Goal: Task Accomplishment & Management: Manage account settings

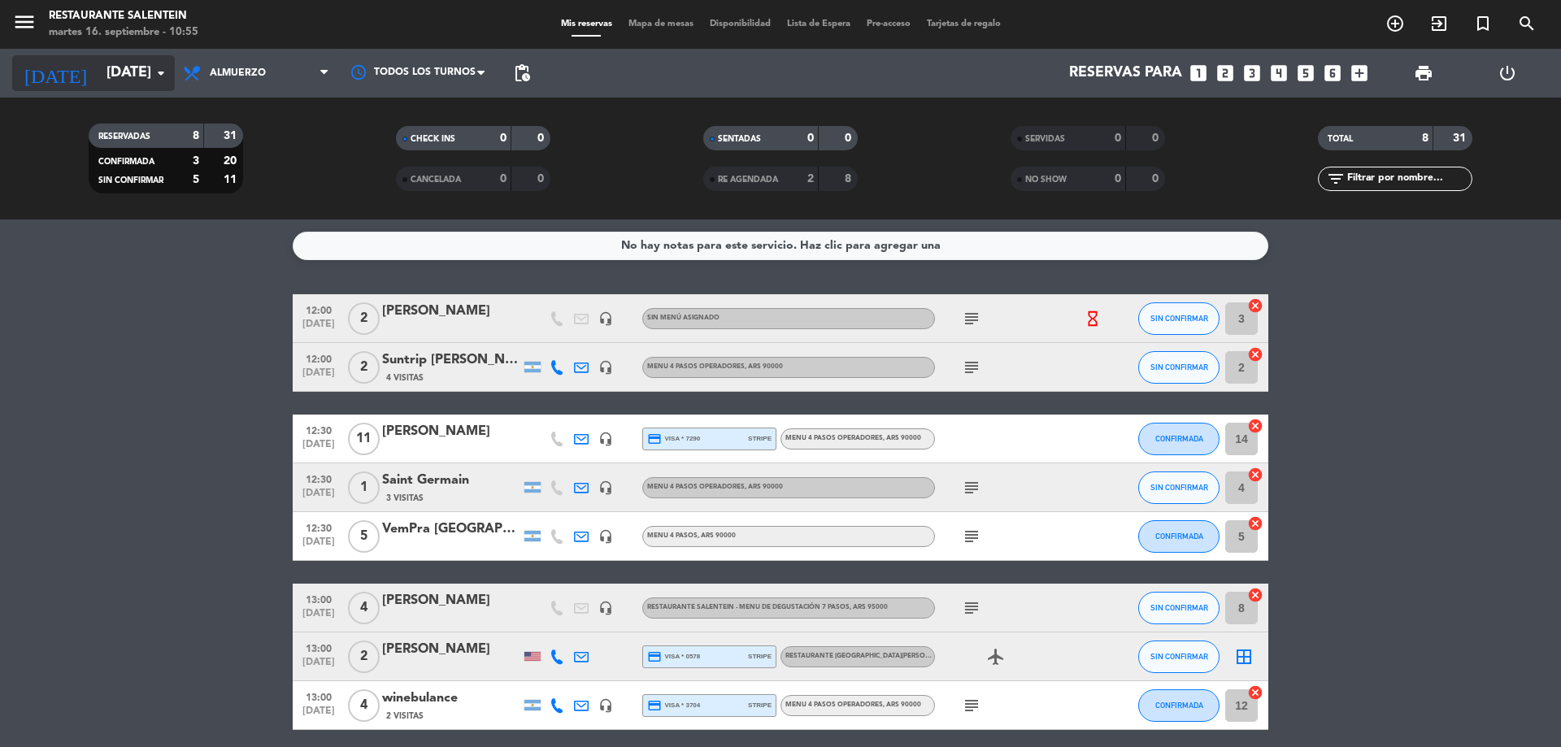
click at [154, 80] on icon "arrow_drop_down" at bounding box center [161, 73] width 20 height 20
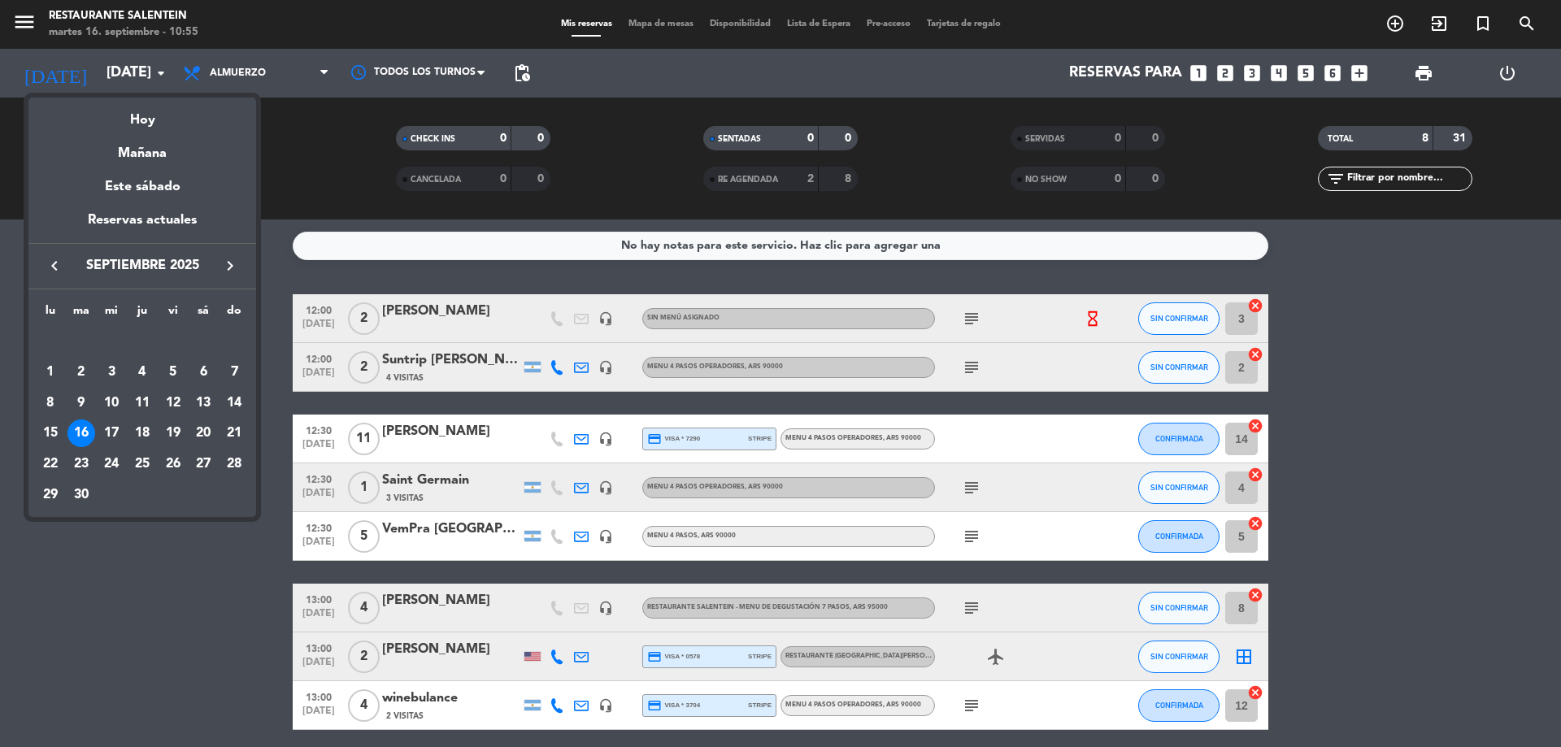
drag, startPoint x: 88, startPoint y: 495, endPoint x: 75, endPoint y: 489, distance: 14.2
click at [82, 493] on div "30" at bounding box center [81, 495] width 28 height 28
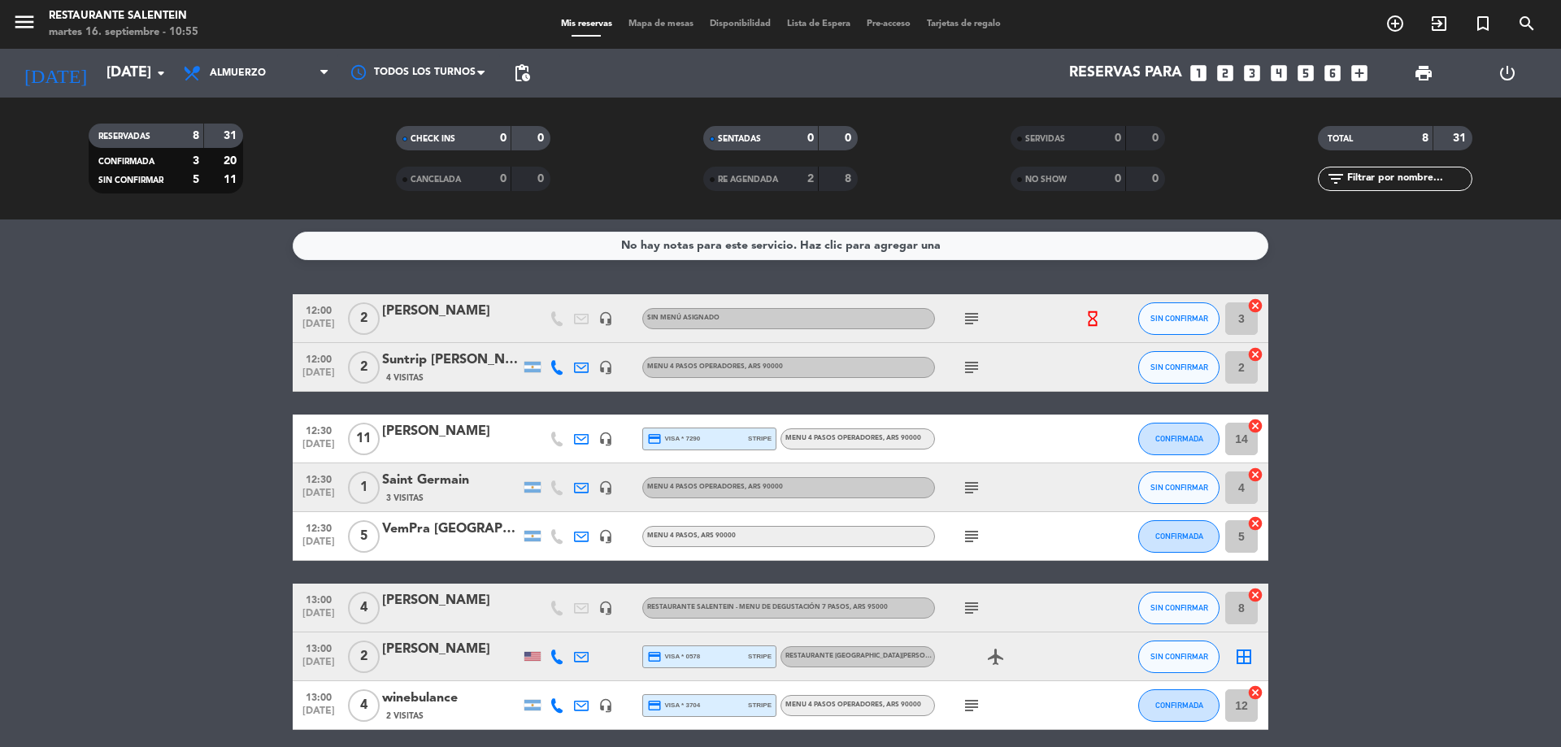
type input "[DATE]"
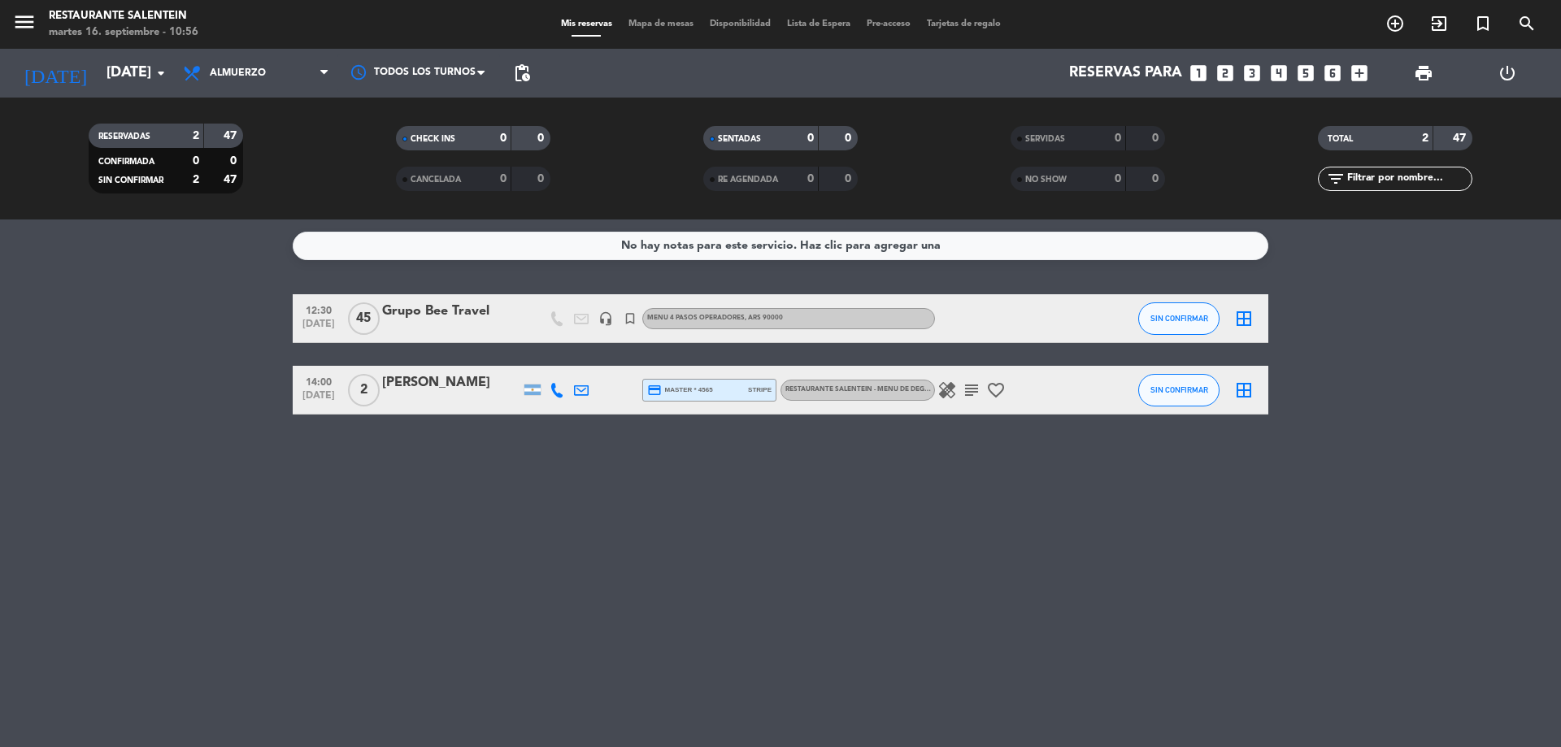
click at [671, 25] on span "Mapa de mesas" at bounding box center [660, 24] width 81 height 9
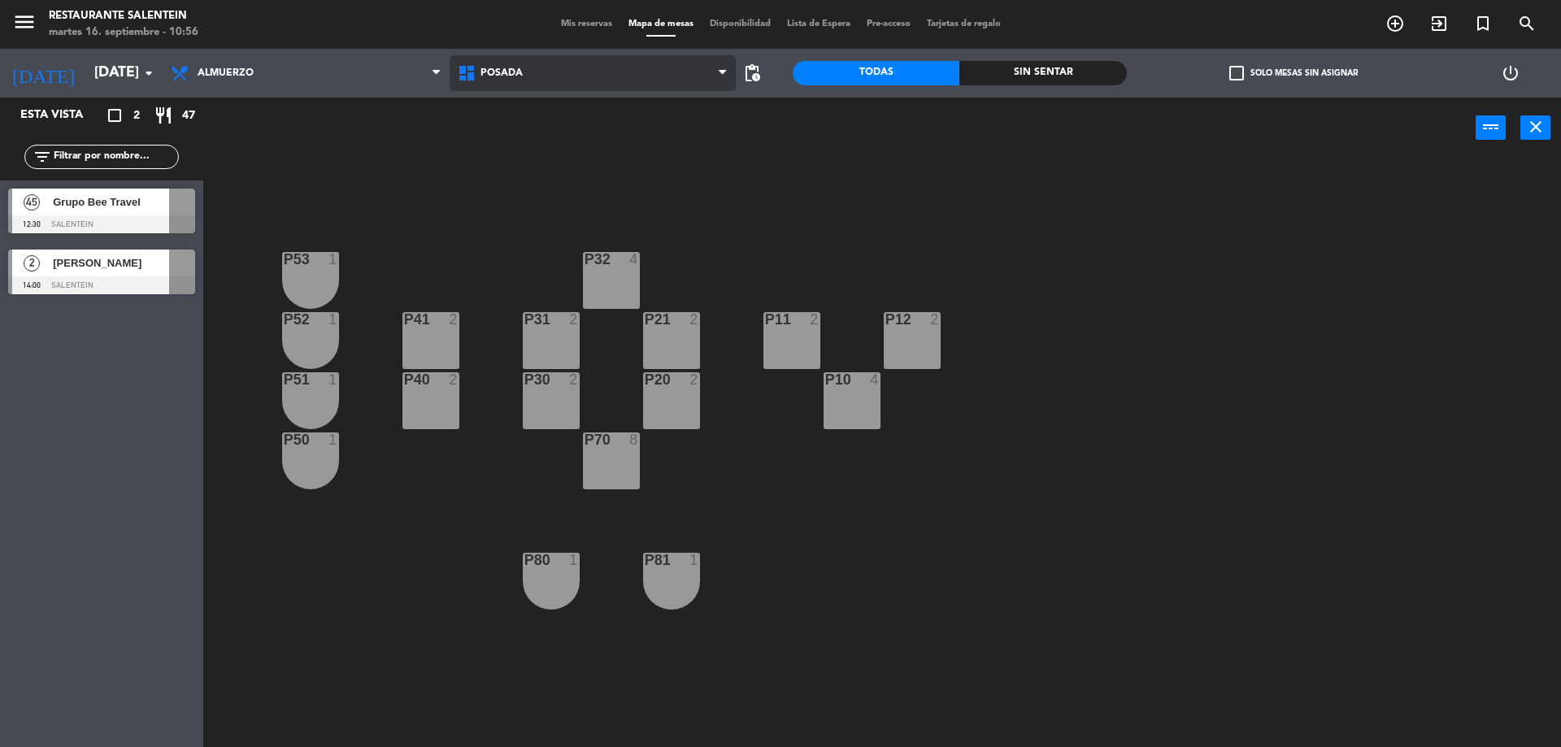
click at [639, 82] on span "Posada" at bounding box center [592, 73] width 287 height 36
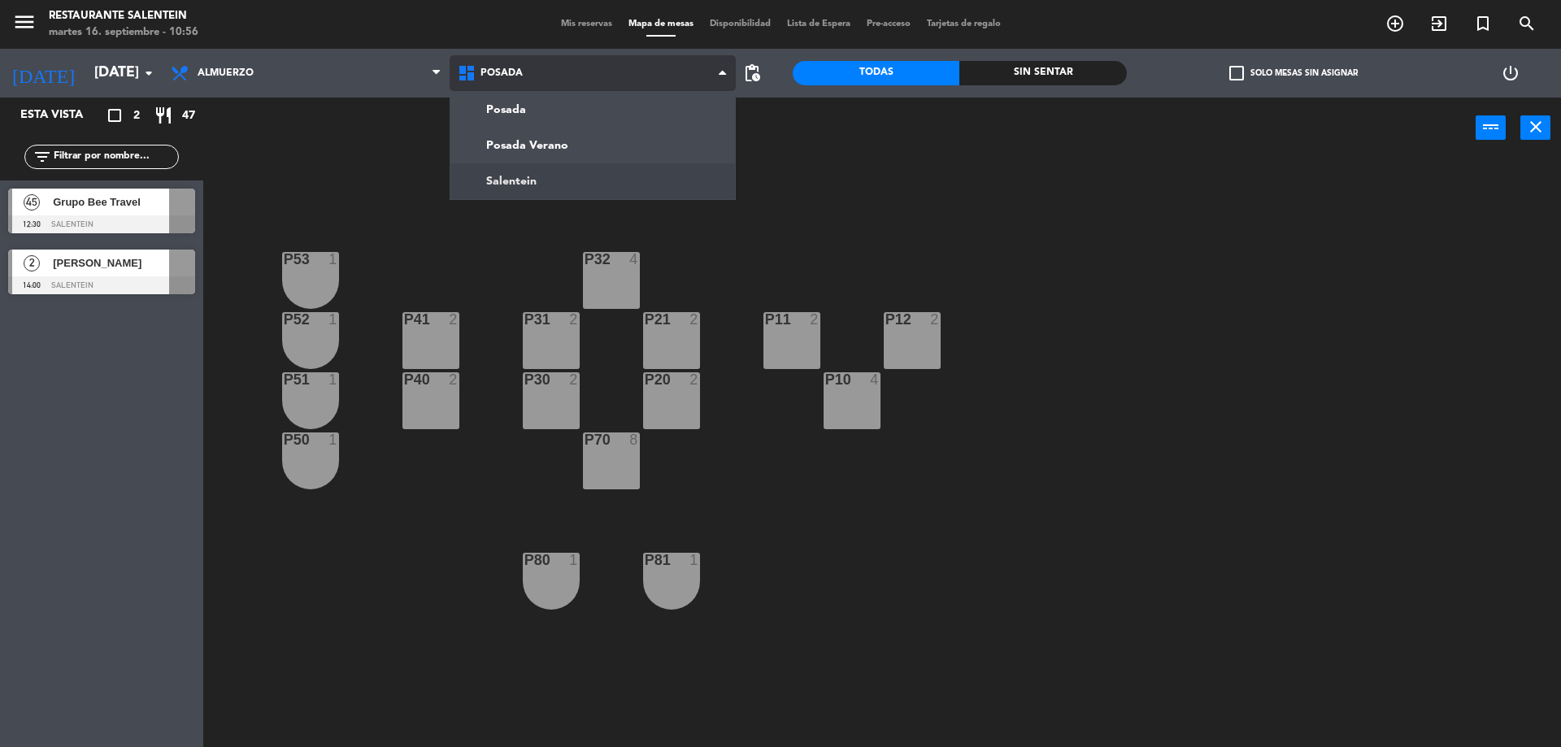
click at [576, 180] on ng-component "menu Restaurante Salentein [DATE] 16. septiembre - 10:56 Mis reservas Mapa de m…" at bounding box center [780, 375] width 1561 height 751
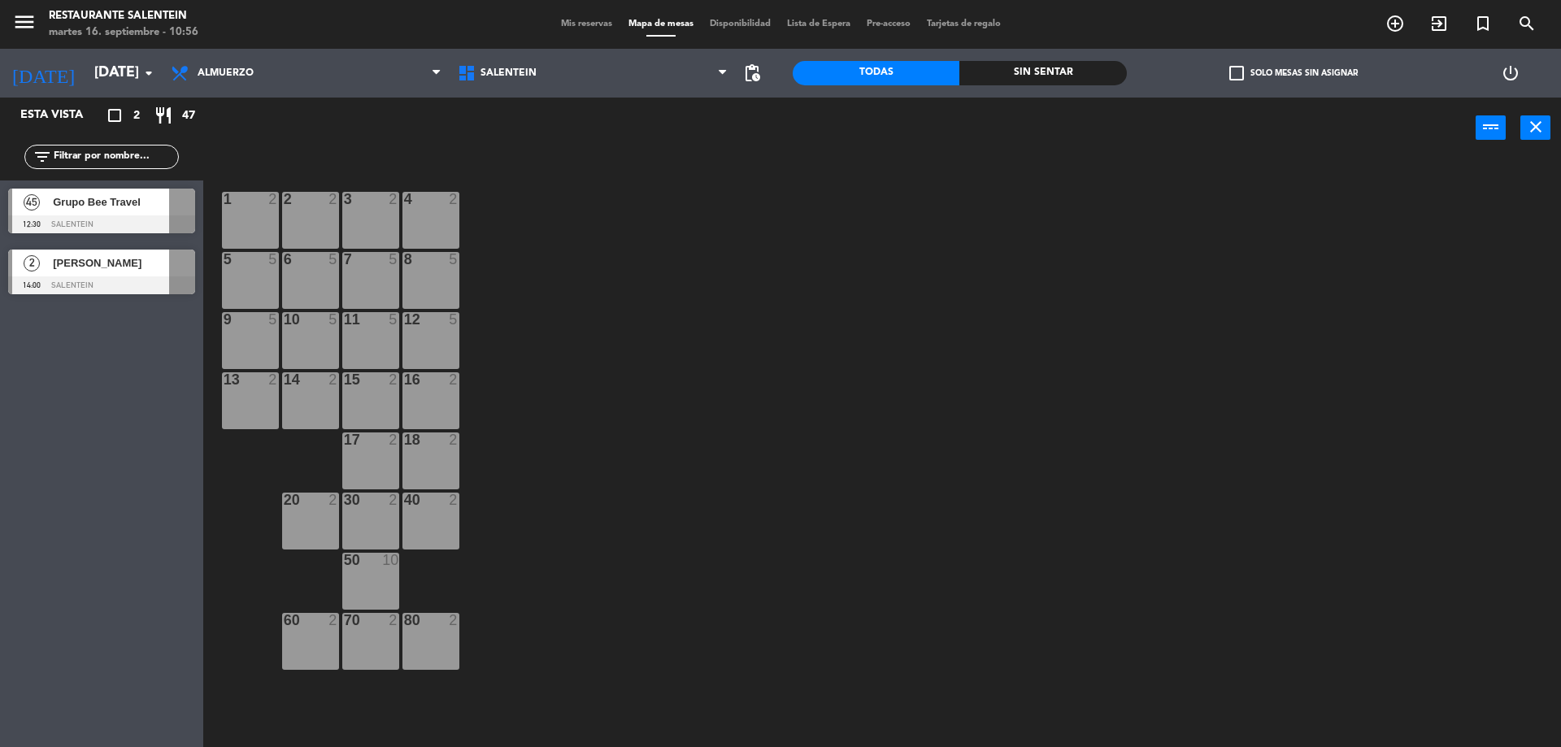
drag, startPoint x: 244, startPoint y: 215, endPoint x: 295, endPoint y: 210, distance: 51.5
click at [245, 215] on div "1 2" at bounding box center [250, 220] width 57 height 57
drag, startPoint x: 311, startPoint y: 208, endPoint x: 341, endPoint y: 212, distance: 29.5
click at [312, 208] on div "2 2" at bounding box center [310, 220] width 57 height 57
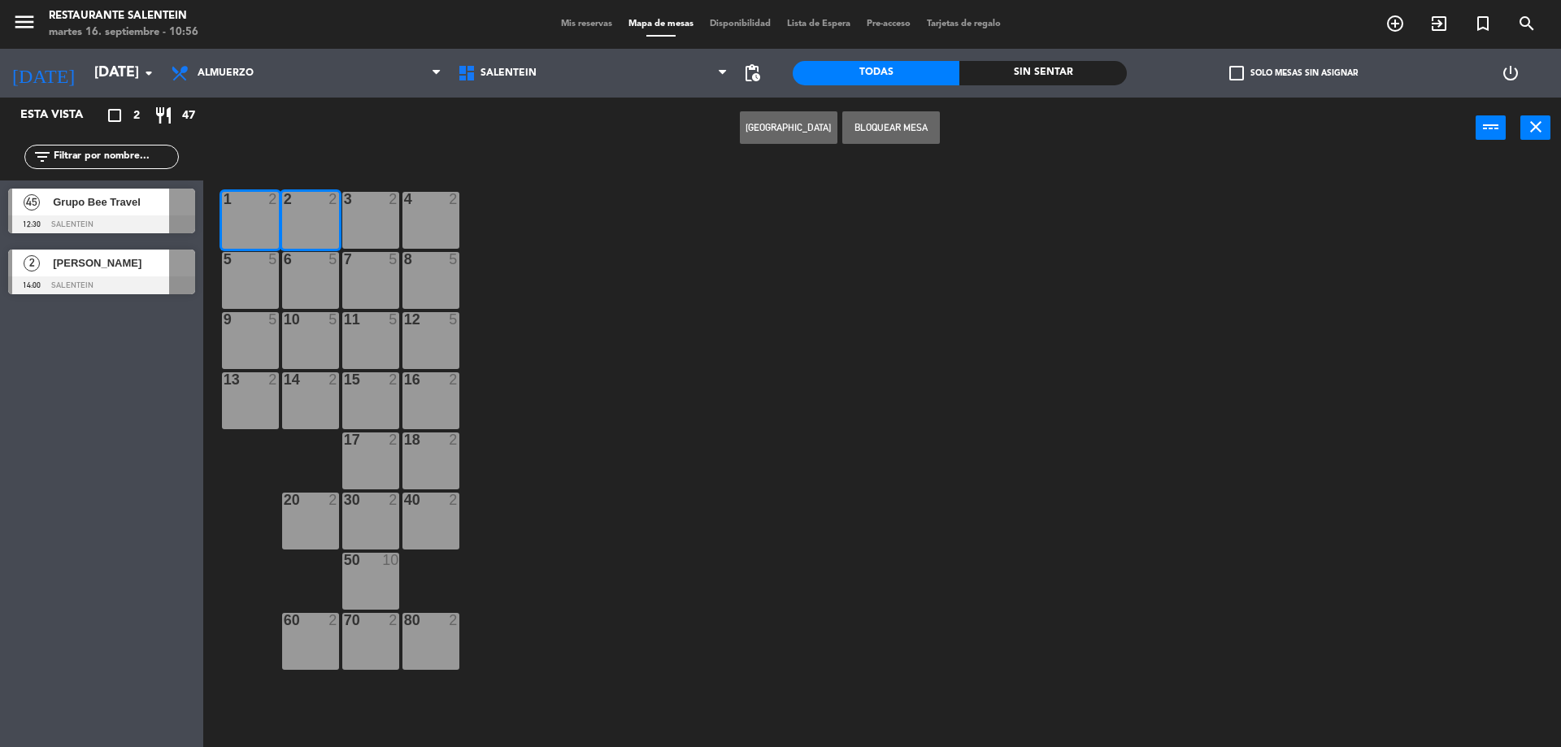
drag, startPoint x: 380, startPoint y: 219, endPoint x: 405, endPoint y: 217, distance: 25.3
click at [381, 219] on div "3 2" at bounding box center [370, 220] width 57 height 57
drag, startPoint x: 433, startPoint y: 214, endPoint x: 419, endPoint y: 216, distance: 14.0
click at [434, 214] on div "4 2" at bounding box center [430, 220] width 57 height 57
click at [872, 126] on button "Bloquear Mesa" at bounding box center [891, 127] width 98 height 33
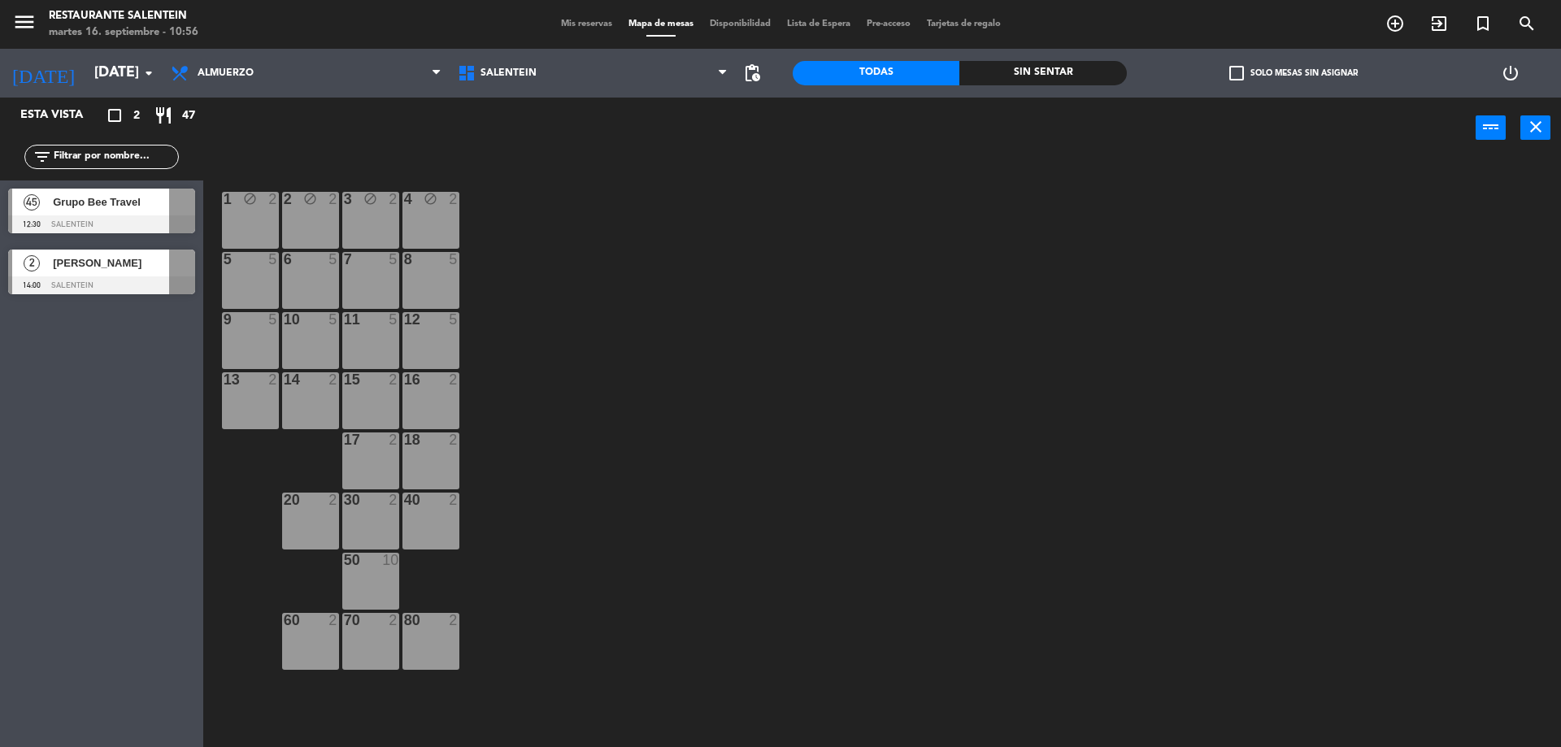
click at [268, 280] on div "5 5" at bounding box center [250, 280] width 57 height 57
drag, startPoint x: 315, startPoint y: 289, endPoint x: 337, endPoint y: 289, distance: 21.9
click at [319, 289] on div "6 5" at bounding box center [310, 280] width 57 height 57
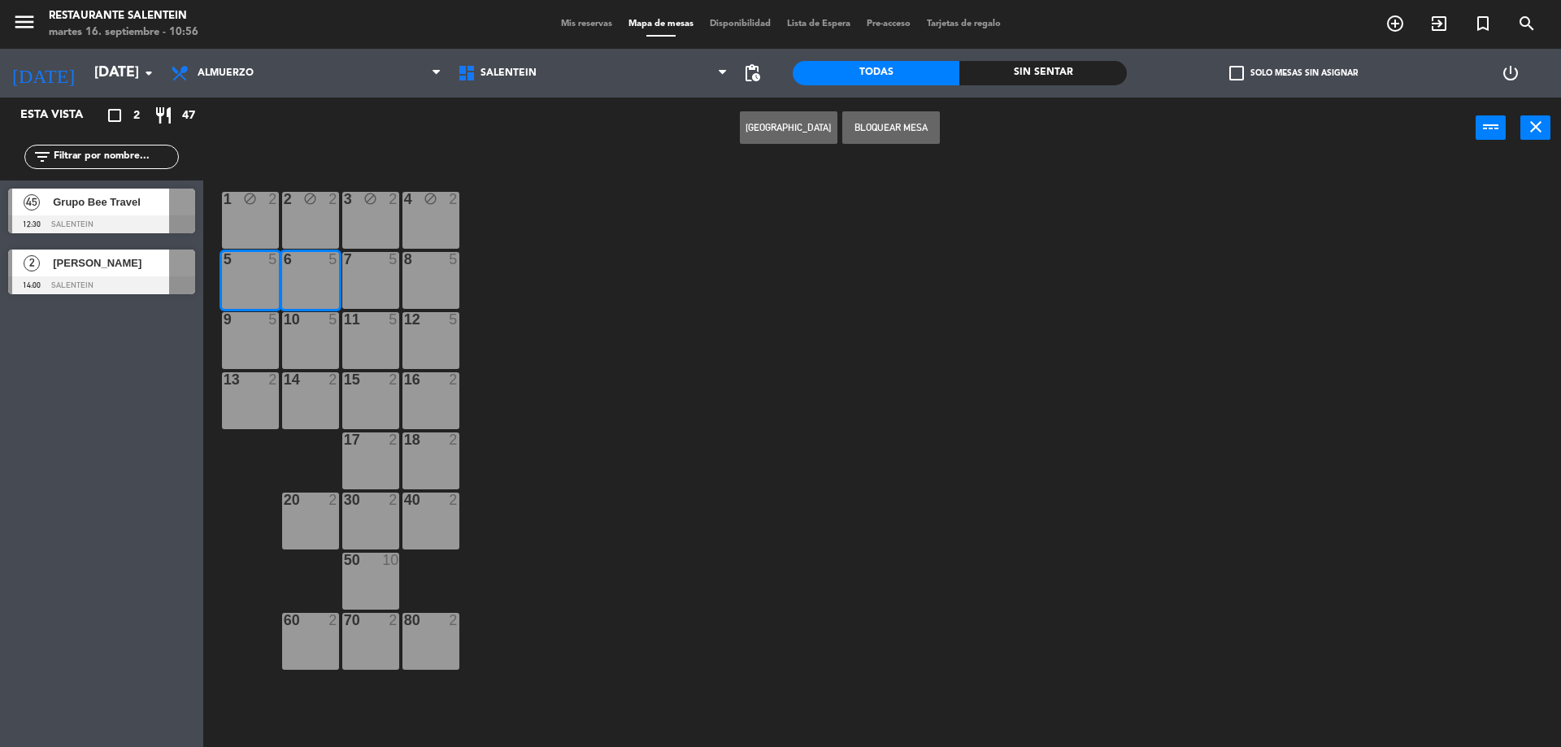
drag, startPoint x: 350, startPoint y: 284, endPoint x: 419, endPoint y: 272, distance: 70.0
click at [357, 282] on div "7 5" at bounding box center [370, 280] width 57 height 57
drag, startPoint x: 436, startPoint y: 267, endPoint x: 560, endPoint y: 239, distance: 126.8
click at [441, 267] on div "8 5" at bounding box center [430, 260] width 57 height 16
drag, startPoint x: 887, startPoint y: 128, endPoint x: 875, endPoint y: 141, distance: 17.9
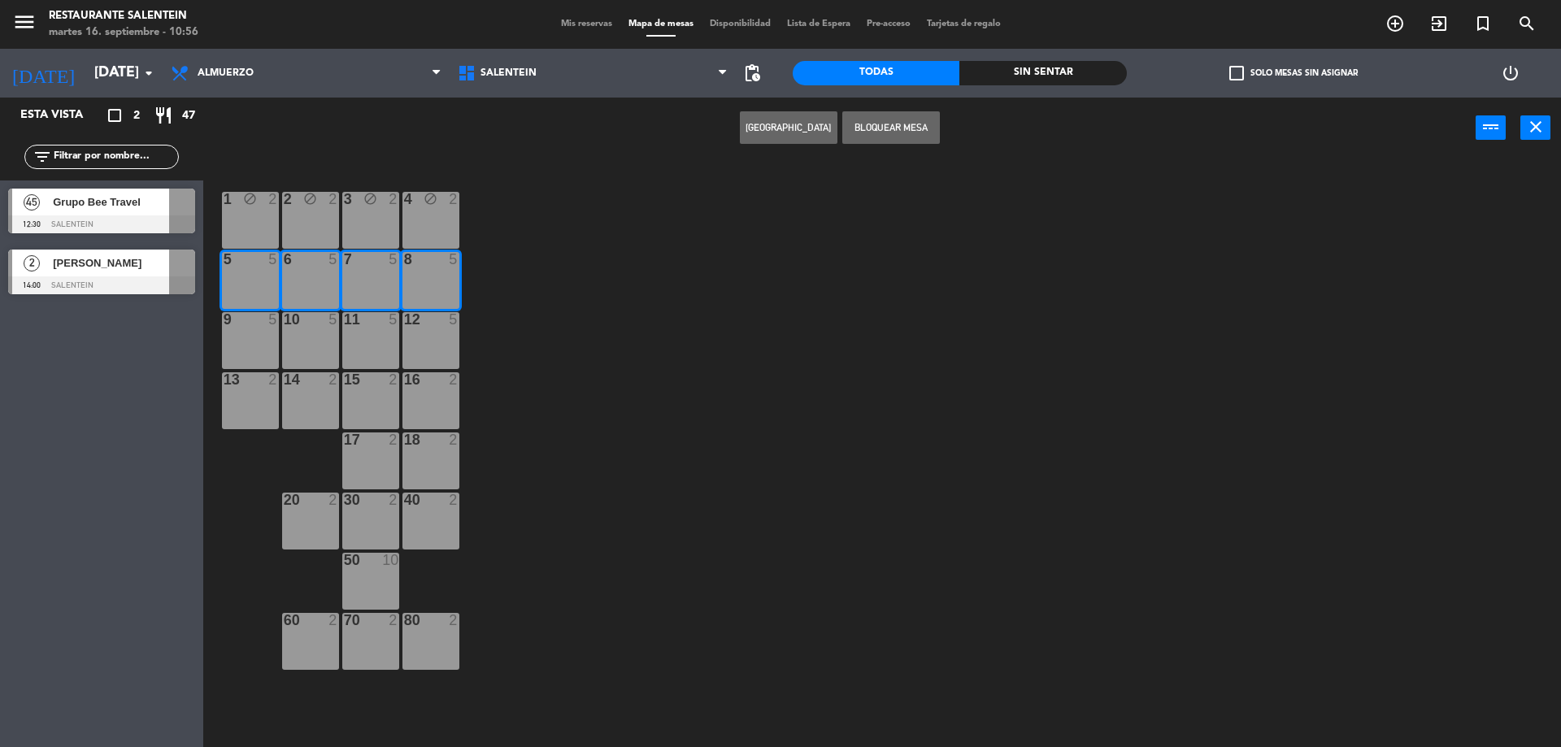
click at [887, 130] on button "Bloquear Mesa" at bounding box center [891, 127] width 98 height 33
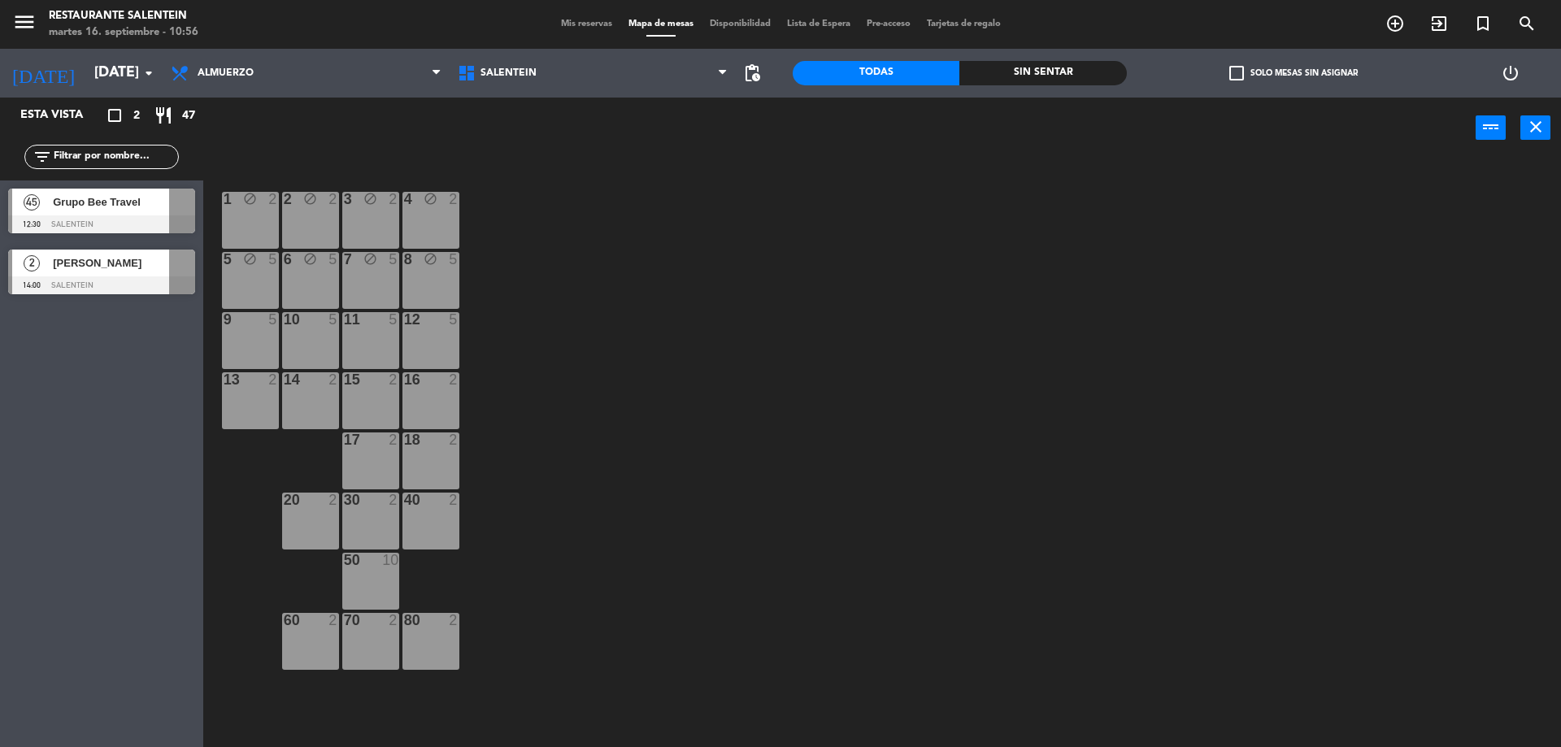
click at [246, 336] on div "9 5" at bounding box center [250, 340] width 57 height 57
click at [291, 337] on div "10 5" at bounding box center [310, 340] width 57 height 57
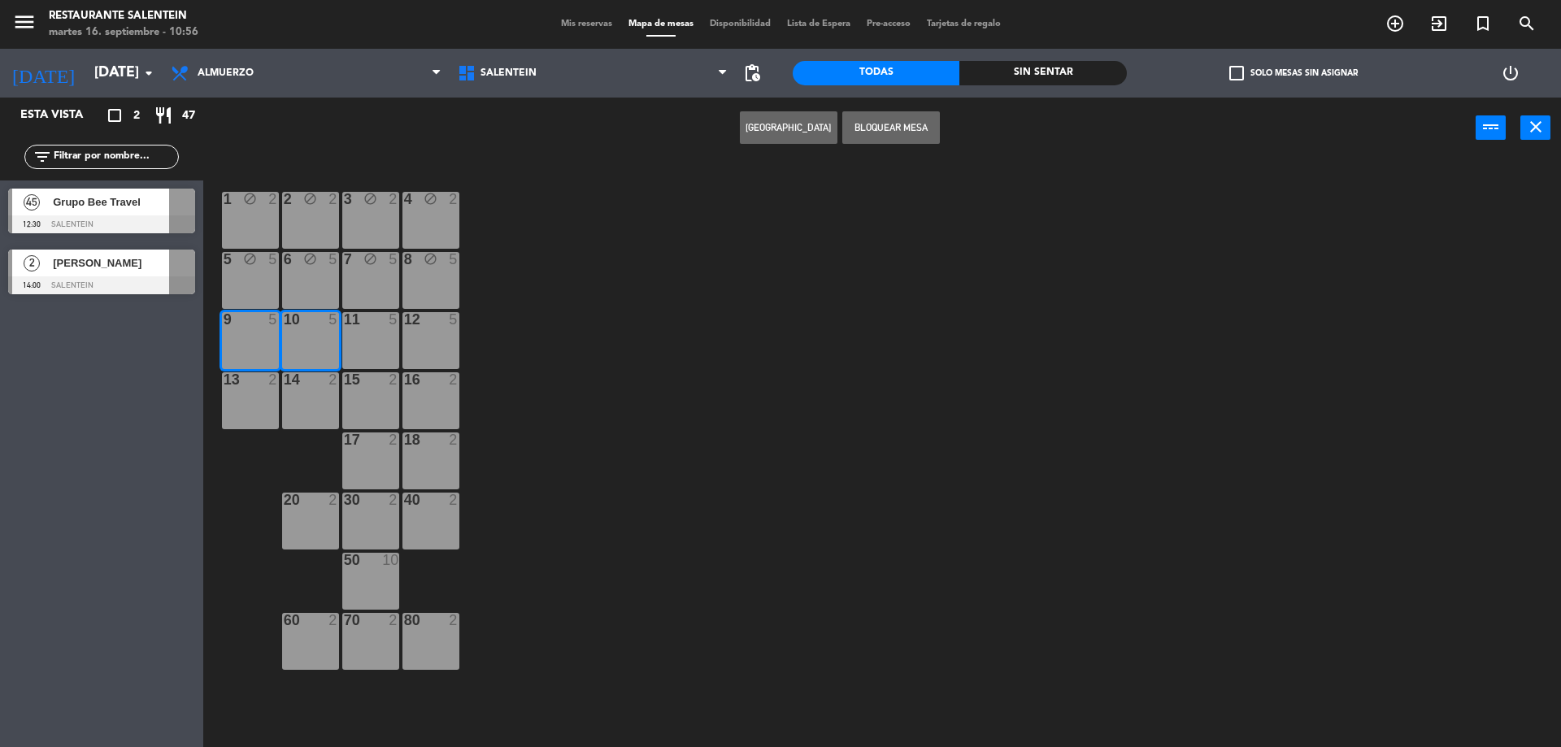
click at [374, 337] on div "11 5" at bounding box center [370, 340] width 57 height 57
drag, startPoint x: 432, startPoint y: 332, endPoint x: 425, endPoint y: 341, distance: 11.6
click at [426, 339] on div "12 5" at bounding box center [430, 340] width 57 height 57
click at [461, 331] on div "1 block 2 2 block 2 3 block 2 4 block 2 5 block 5 6 block 5 7 block 5 8 block 5…" at bounding box center [890, 457] width 1342 height 588
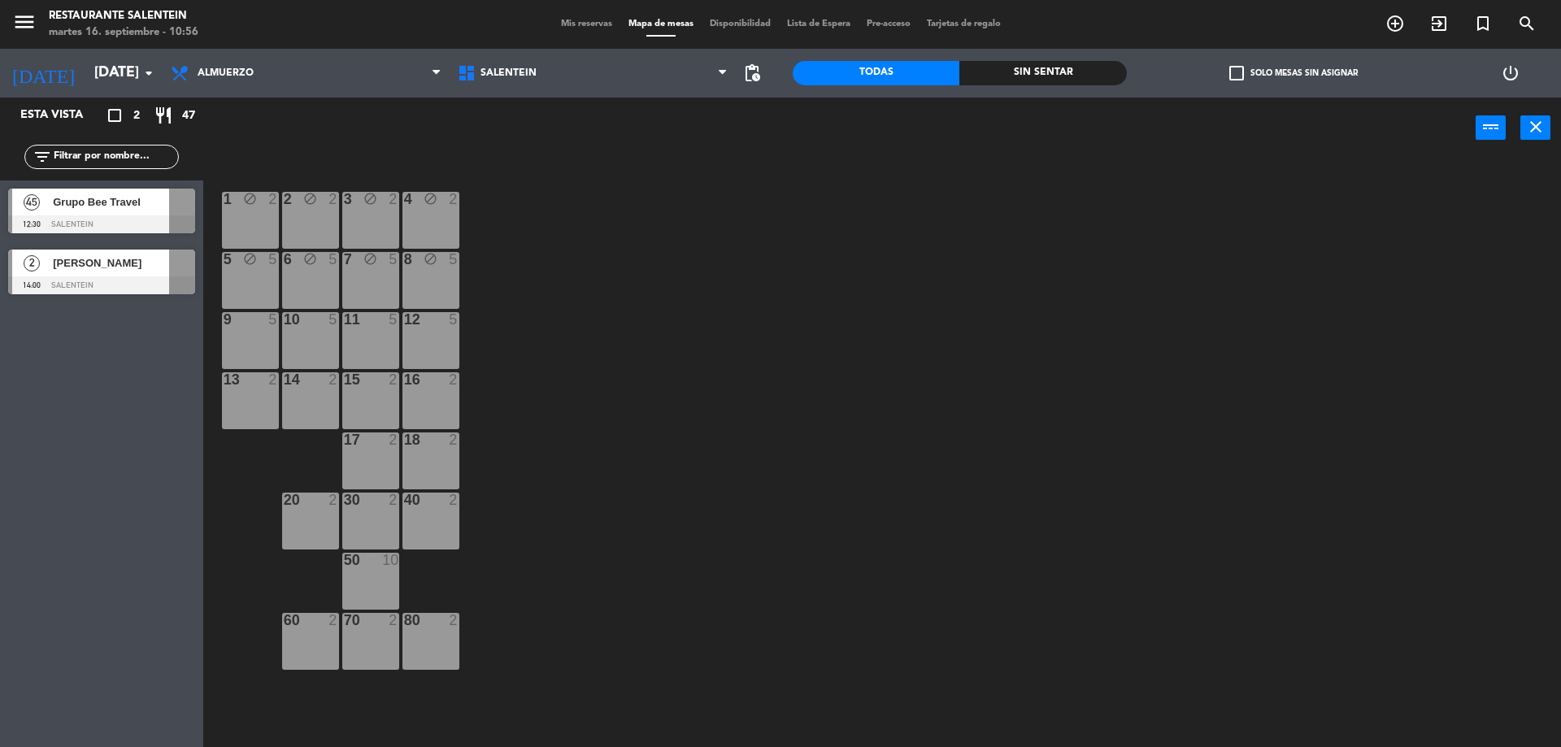
drag, startPoint x: 253, startPoint y: 335, endPoint x: 266, endPoint y: 329, distance: 14.2
click at [256, 332] on div "9 5" at bounding box center [250, 340] width 57 height 57
drag, startPoint x: 319, startPoint y: 337, endPoint x: 362, endPoint y: 334, distance: 42.3
click at [320, 337] on div "10 5" at bounding box center [310, 340] width 57 height 57
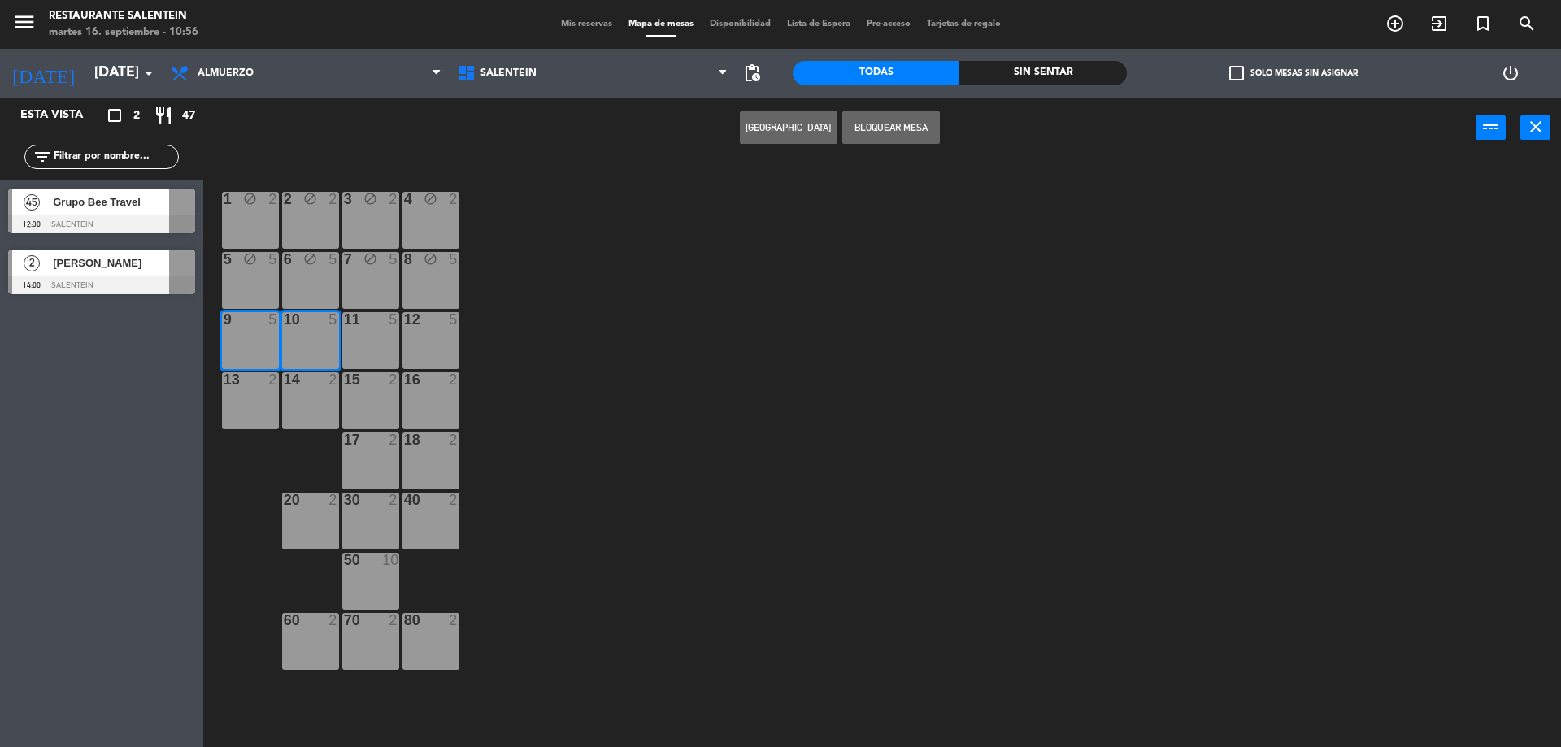
click at [371, 332] on div "11 5" at bounding box center [370, 340] width 57 height 57
click at [423, 331] on div "12 5" at bounding box center [430, 340] width 57 height 57
click at [888, 123] on button "Bloquear Mesa" at bounding box center [891, 127] width 98 height 33
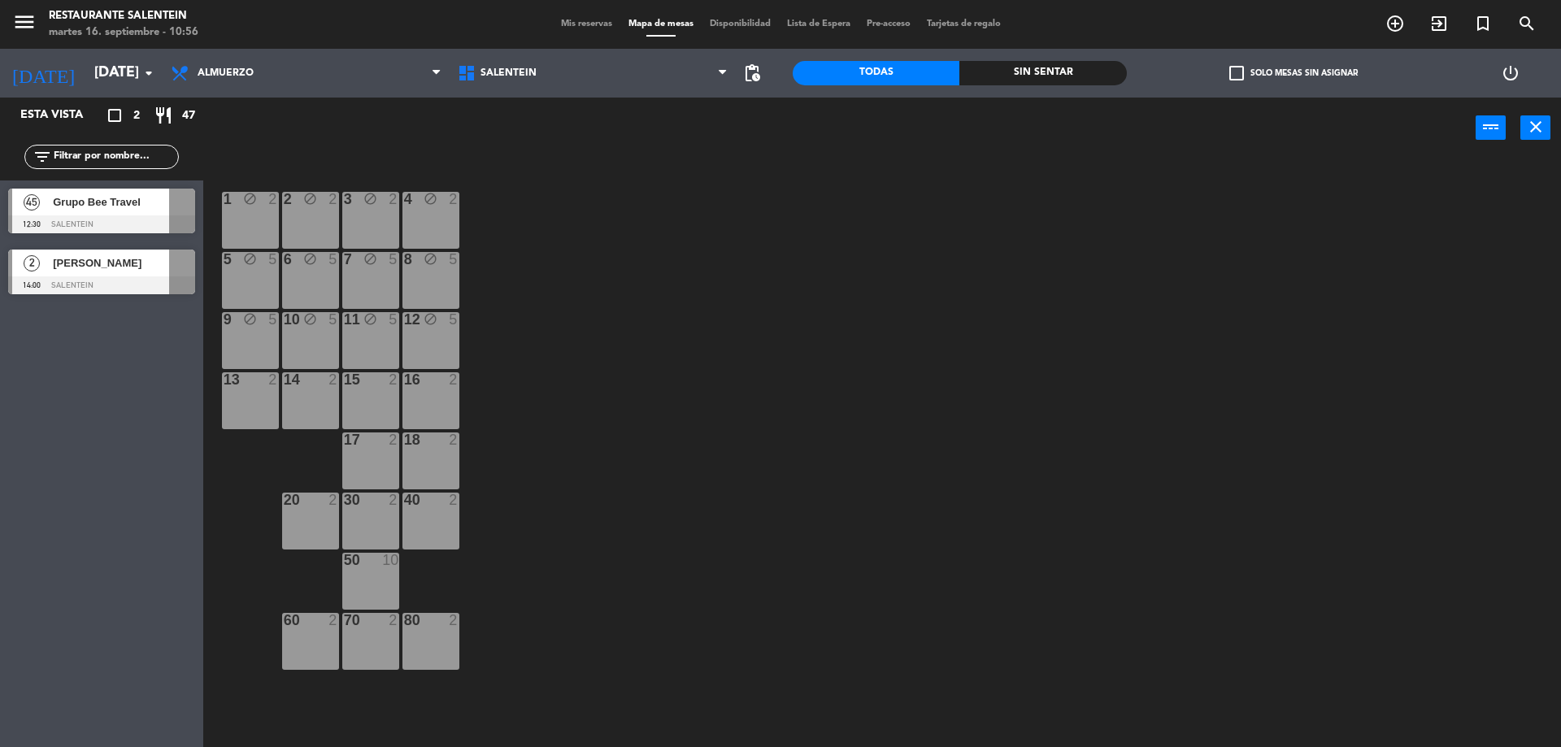
drag, startPoint x: 243, startPoint y: 400, endPoint x: 276, endPoint y: 393, distance: 34.1
click at [243, 399] on div "13 2" at bounding box center [250, 400] width 57 height 57
click at [307, 400] on div "14 2" at bounding box center [310, 400] width 57 height 57
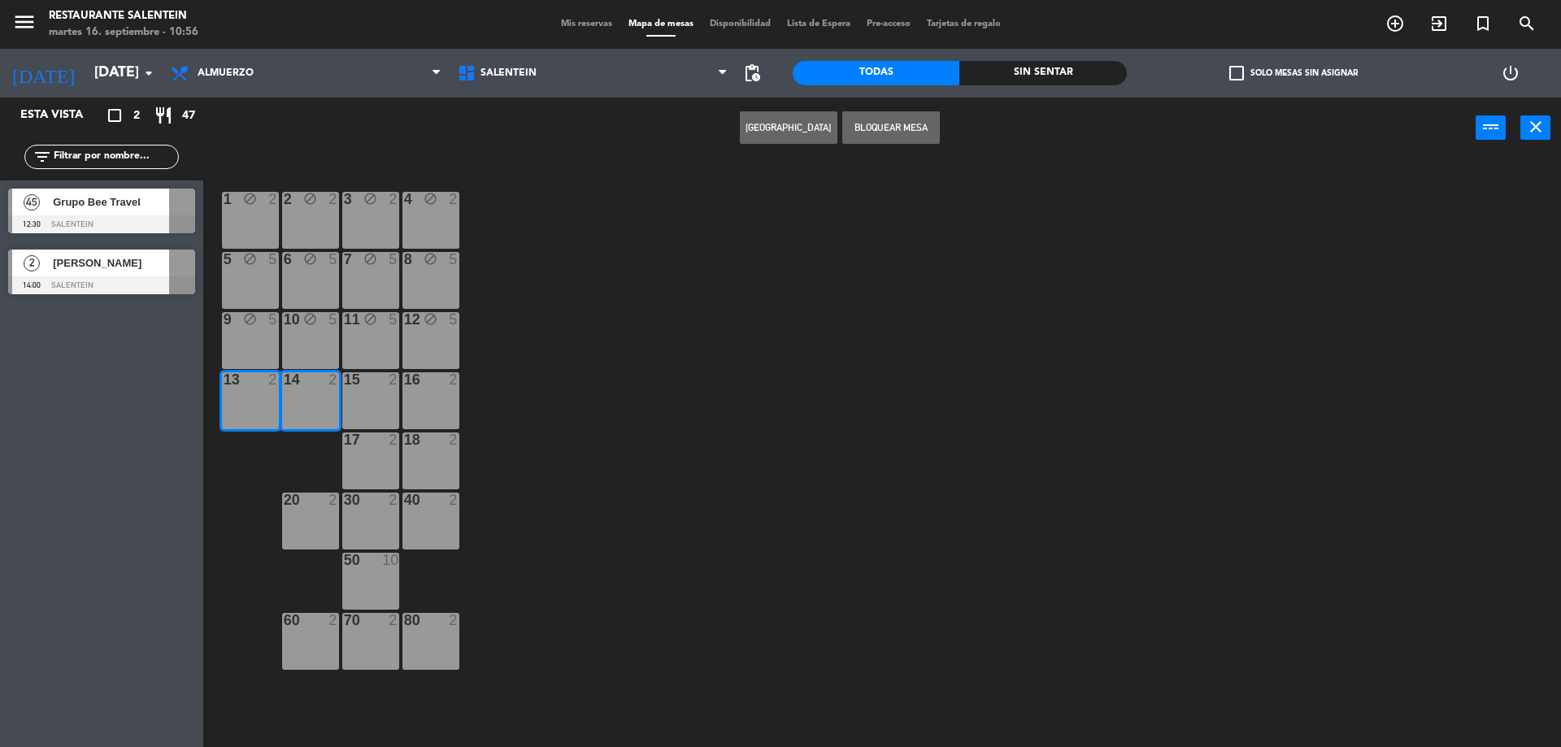
click at [390, 400] on div "15 2" at bounding box center [370, 400] width 57 height 57
click at [439, 393] on div "16 2" at bounding box center [430, 400] width 57 height 57
click at [886, 128] on button "Bloquear Mesa" at bounding box center [891, 127] width 98 height 33
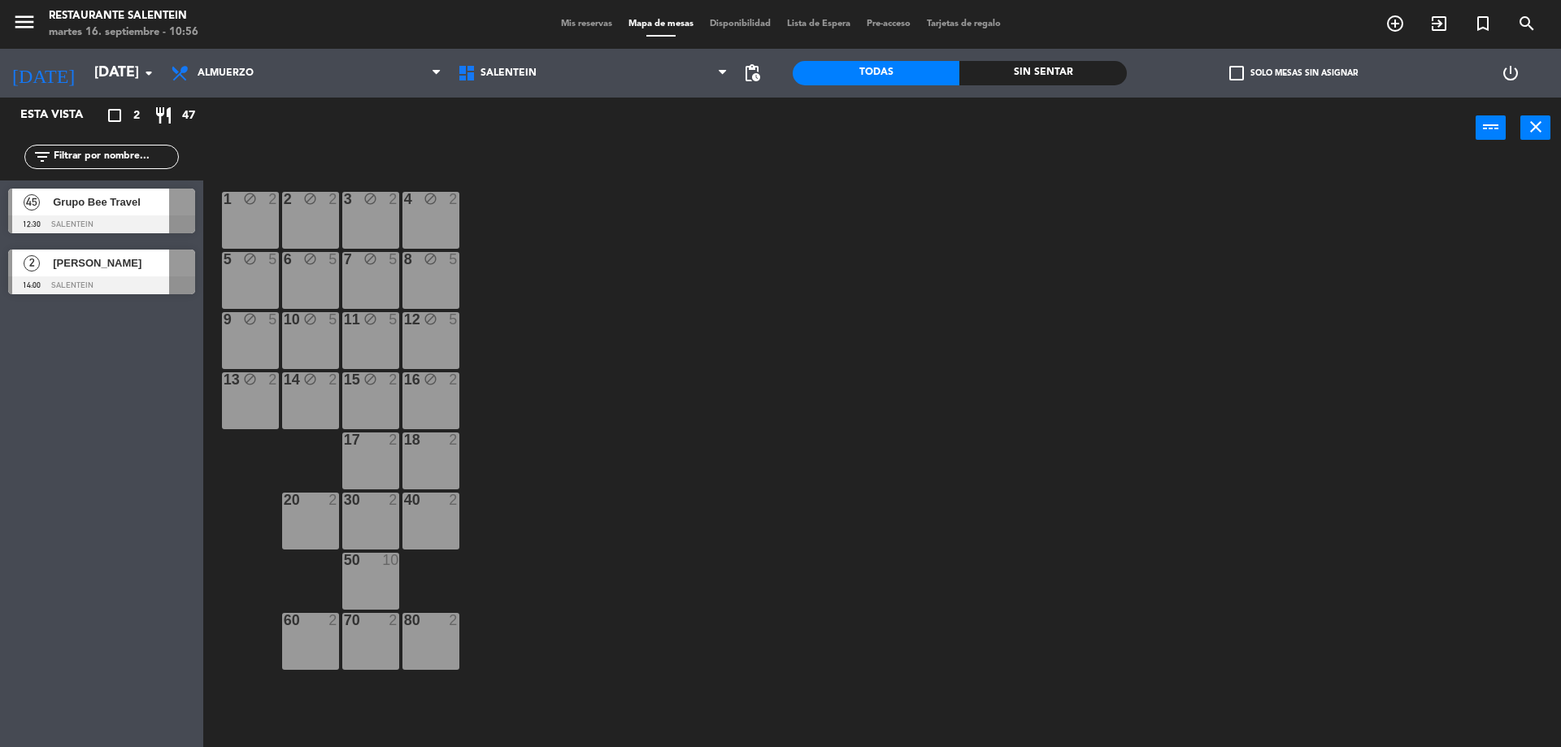
click at [389, 467] on div "17 2" at bounding box center [370, 460] width 57 height 57
click at [386, 519] on div "30 2" at bounding box center [370, 521] width 57 height 57
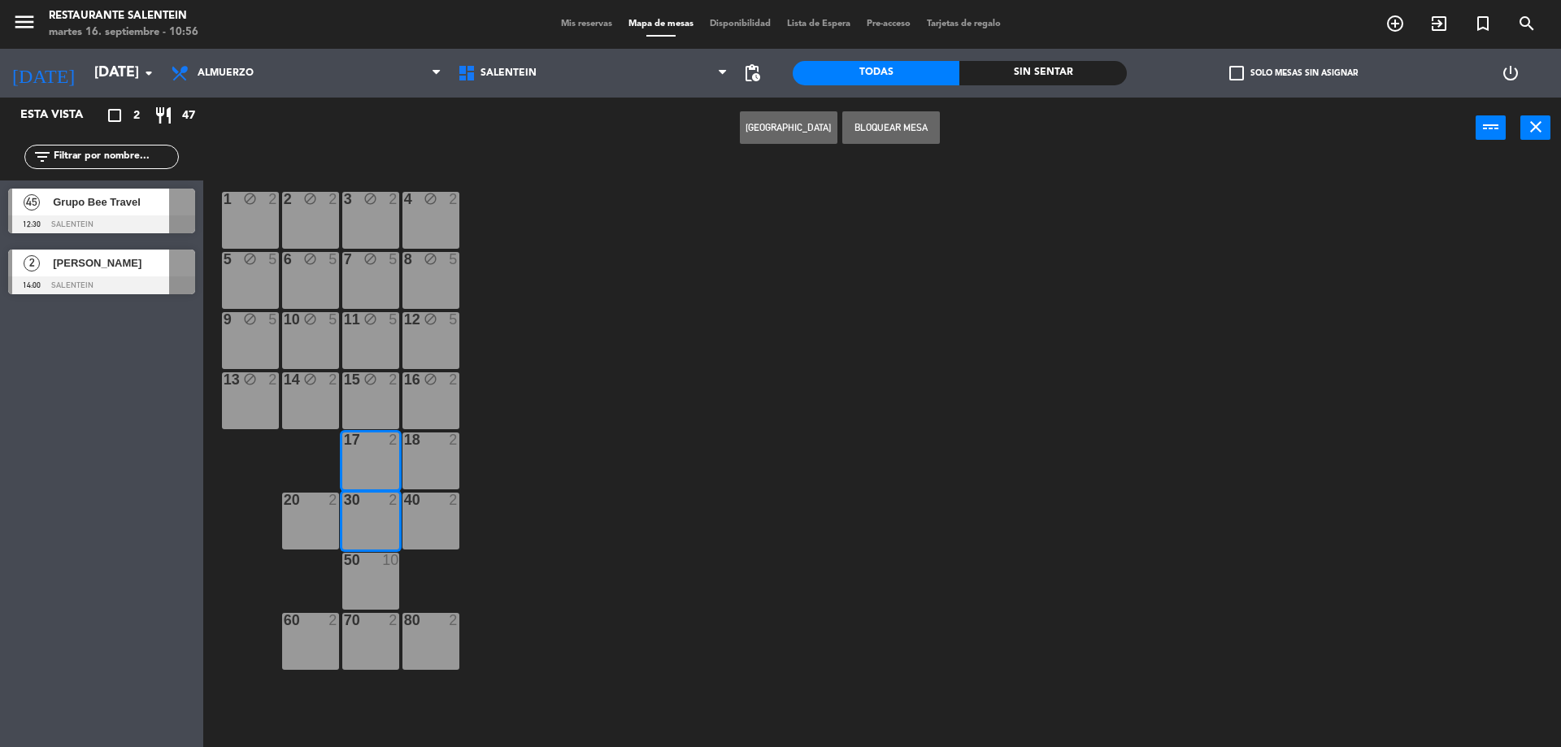
click at [356, 596] on div "50 10" at bounding box center [370, 581] width 57 height 57
click at [358, 639] on div "70 2" at bounding box center [370, 641] width 57 height 57
click at [912, 128] on button "Bloquear Mesa" at bounding box center [891, 127] width 98 height 33
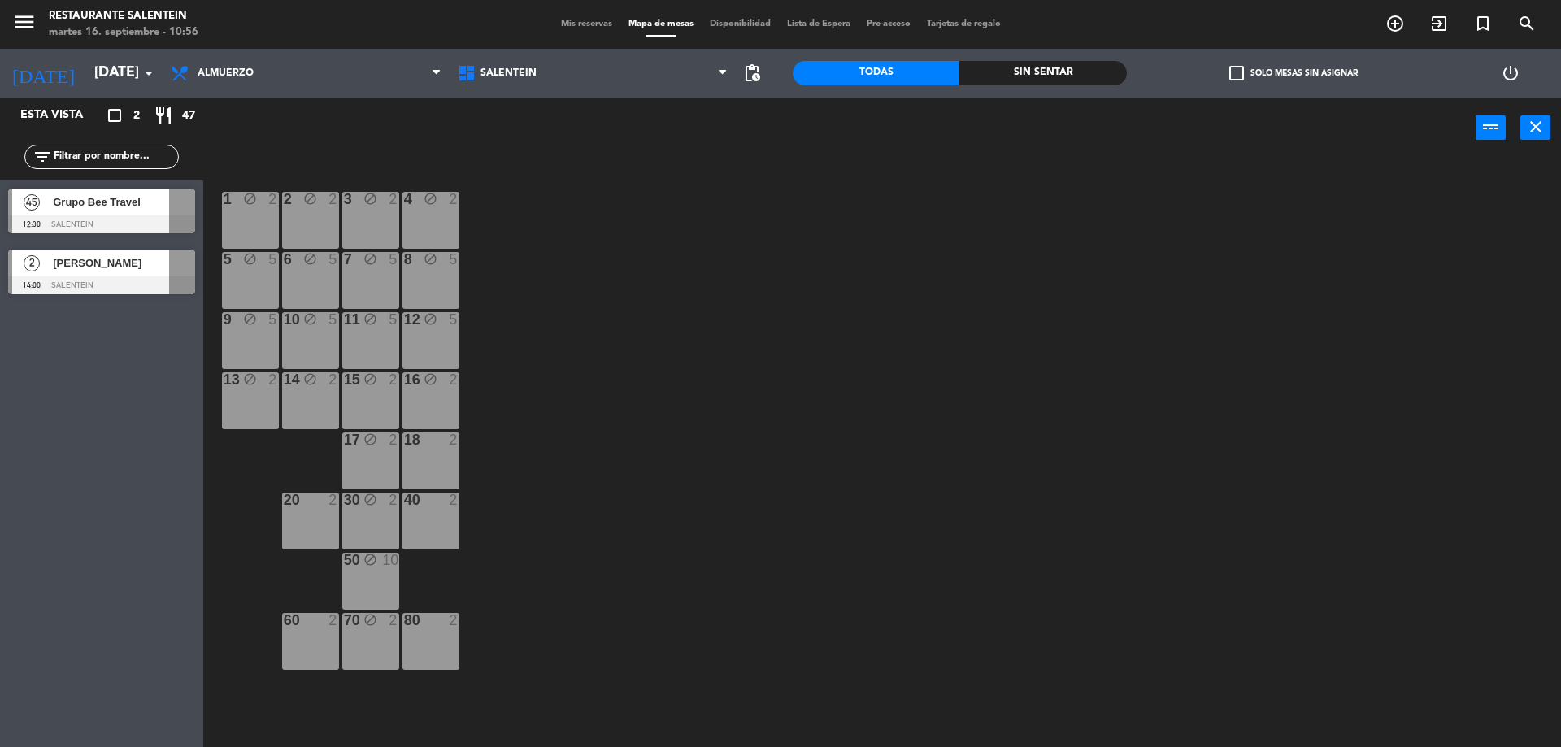
drag, startPoint x: 432, startPoint y: 457, endPoint x: 433, endPoint y: 486, distance: 29.3
click at [432, 458] on div "18 2" at bounding box center [430, 460] width 57 height 57
drag, startPoint x: 432, startPoint y: 518, endPoint x: 432, endPoint y: 528, distance: 9.8
click at [432, 523] on div "40 2" at bounding box center [430, 521] width 57 height 57
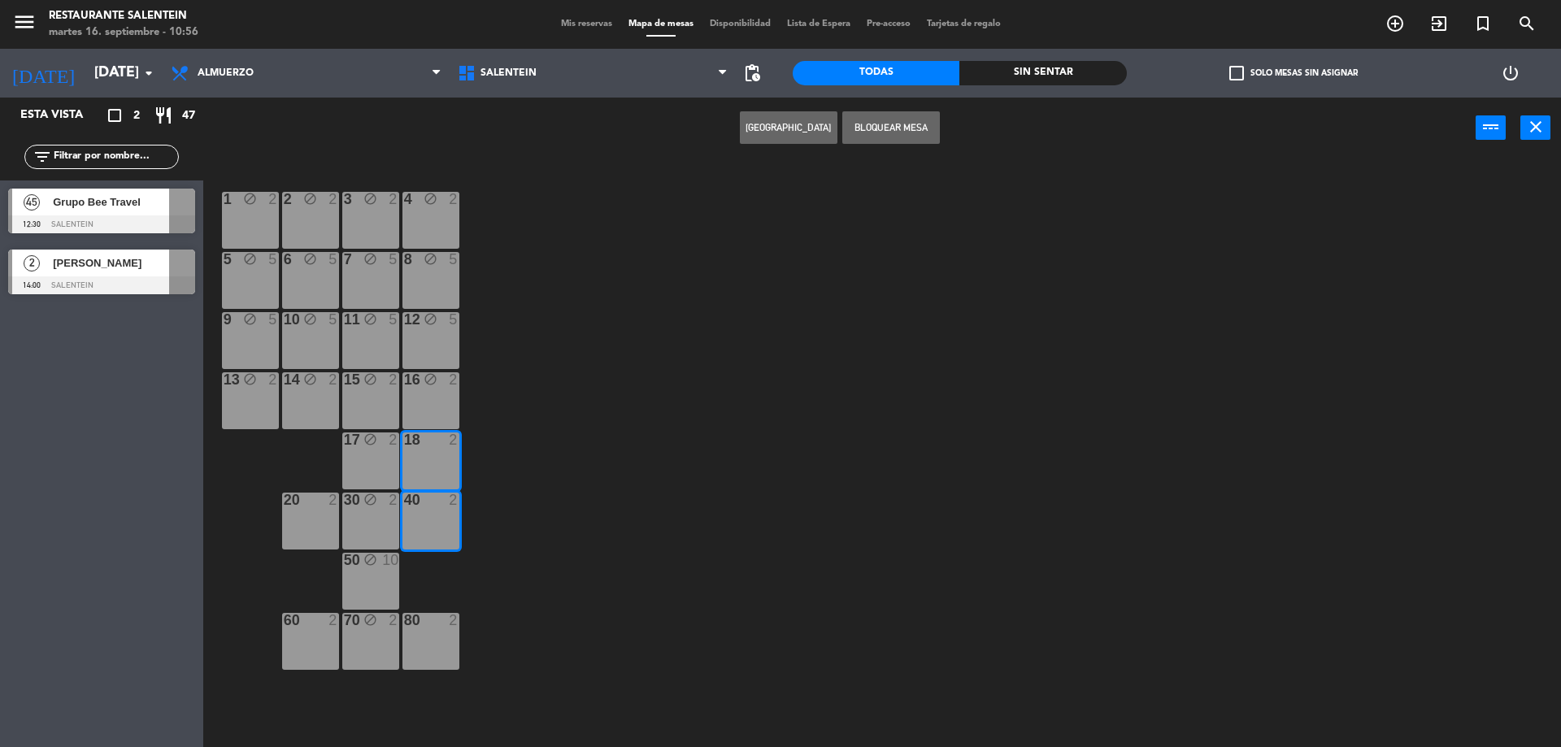
click at [415, 636] on div "80 2" at bounding box center [430, 641] width 57 height 57
click at [891, 134] on button "Bloquear Mesa" at bounding box center [891, 127] width 98 height 33
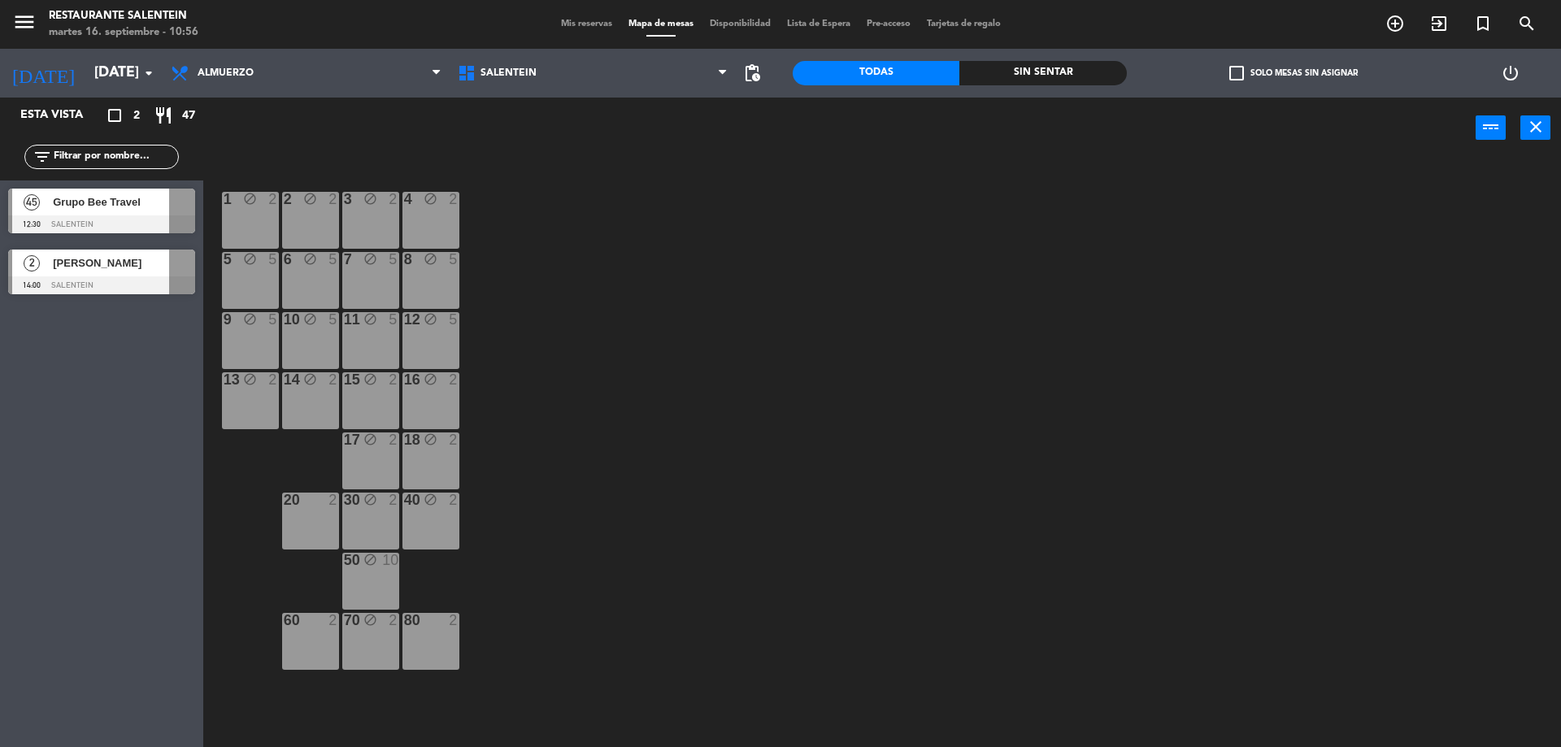
click at [309, 519] on div "20 2" at bounding box center [310, 521] width 57 height 57
click at [306, 635] on div "60 2" at bounding box center [310, 641] width 57 height 57
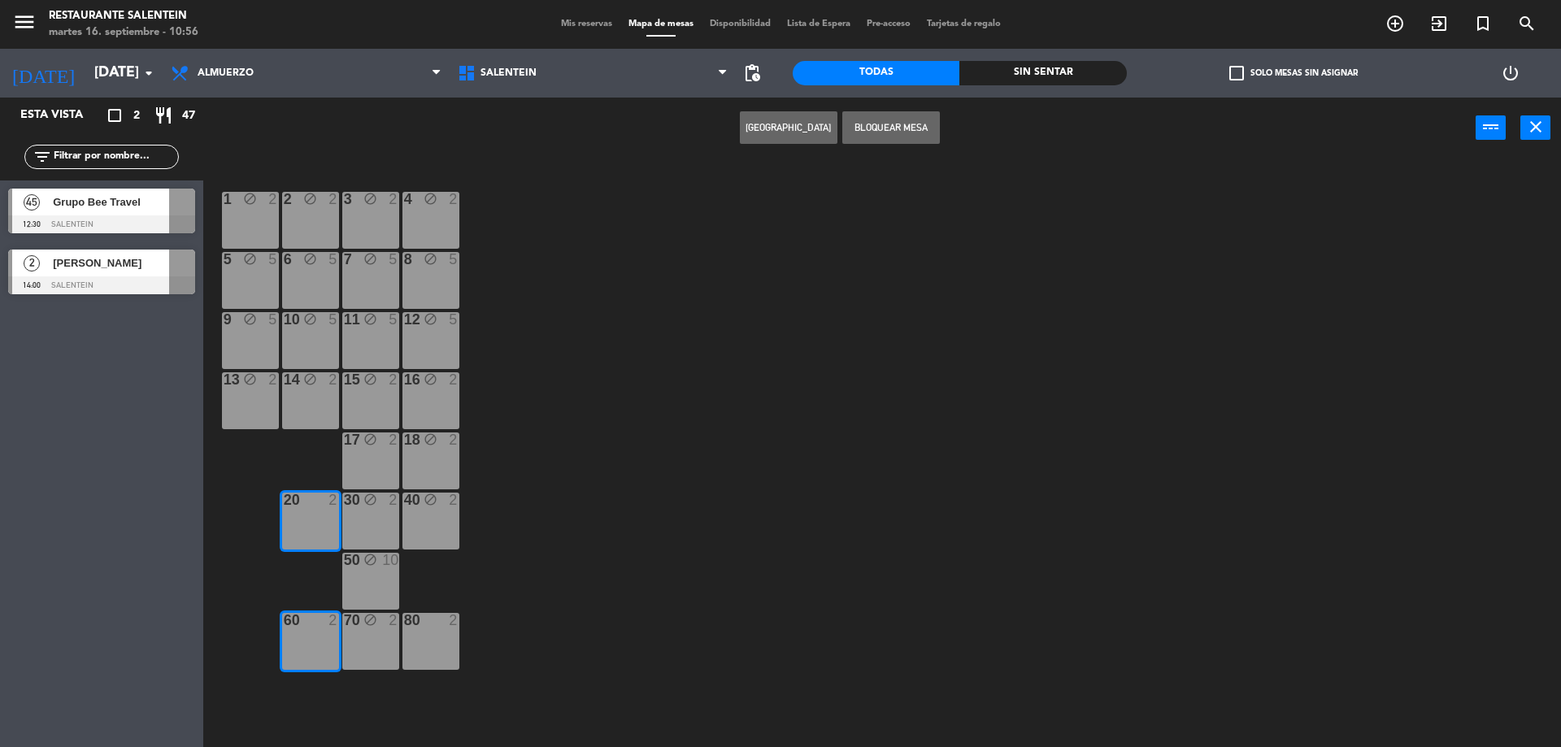
click at [906, 119] on button "Bloquear Mesa" at bounding box center [891, 127] width 98 height 33
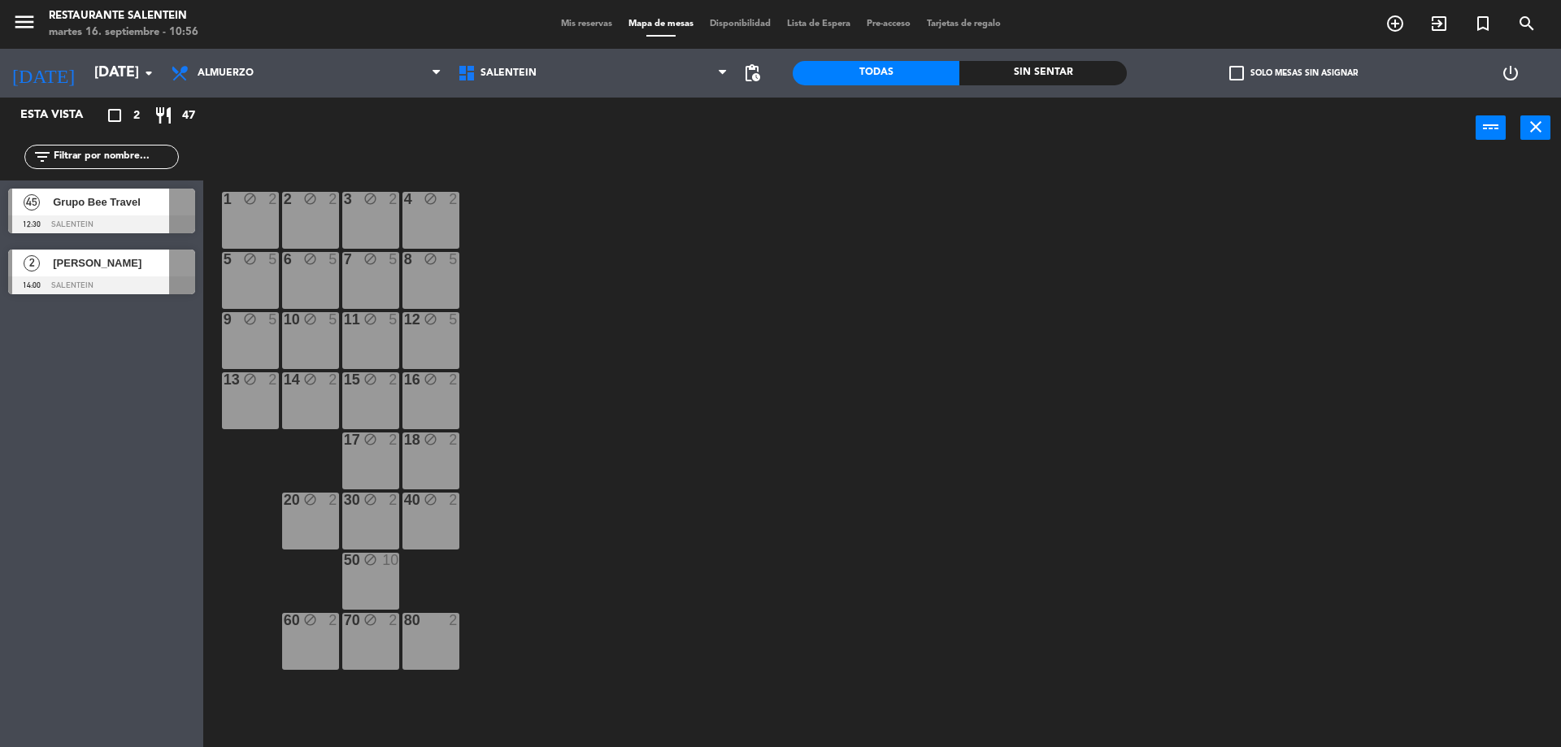
click at [440, 641] on div "80 2" at bounding box center [430, 641] width 57 height 57
click at [870, 130] on button "Bloquear Mesa" at bounding box center [891, 127] width 98 height 33
click at [582, 20] on span "Mis reservas" at bounding box center [586, 24] width 67 height 9
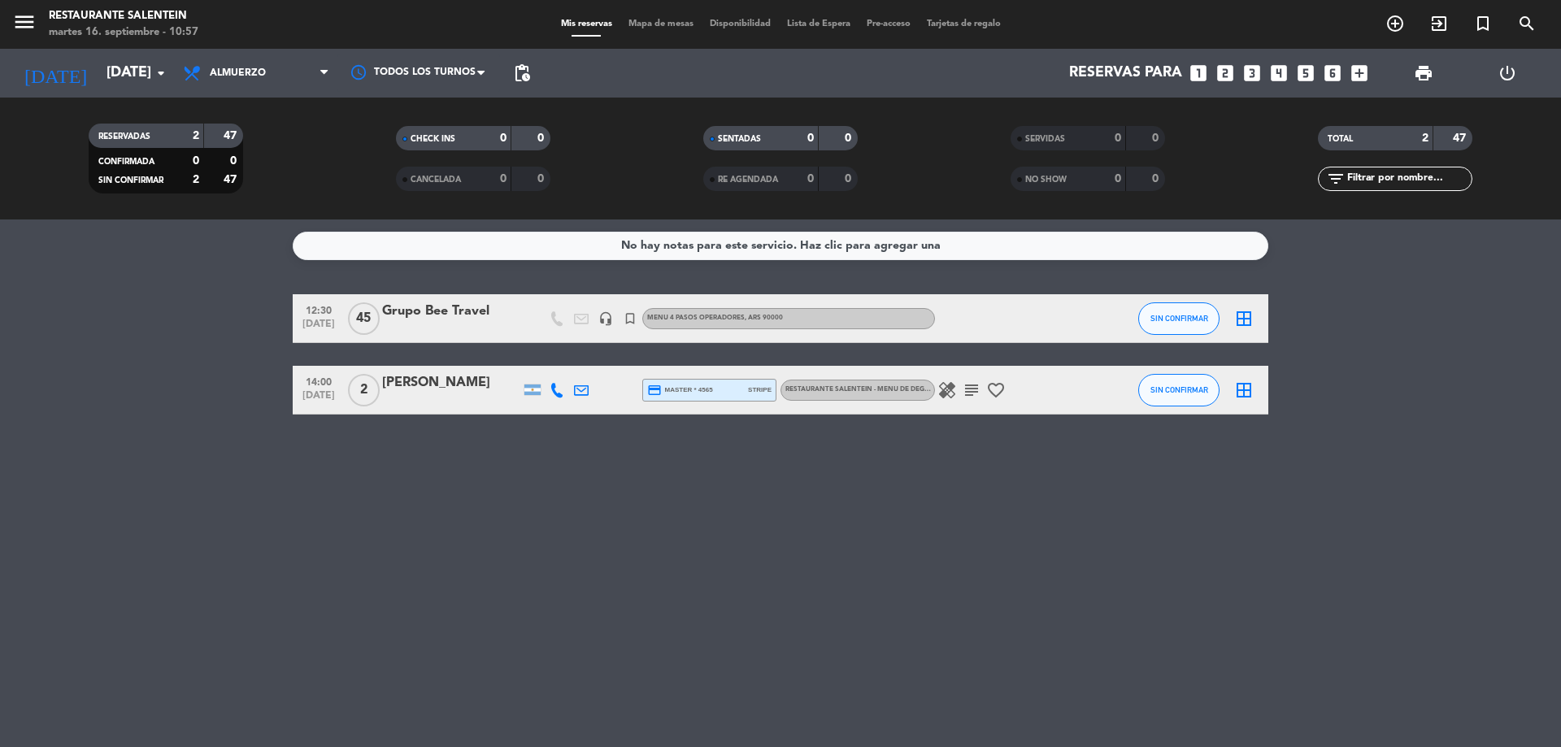
click at [438, 383] on div "[PERSON_NAME]" at bounding box center [451, 382] width 138 height 21
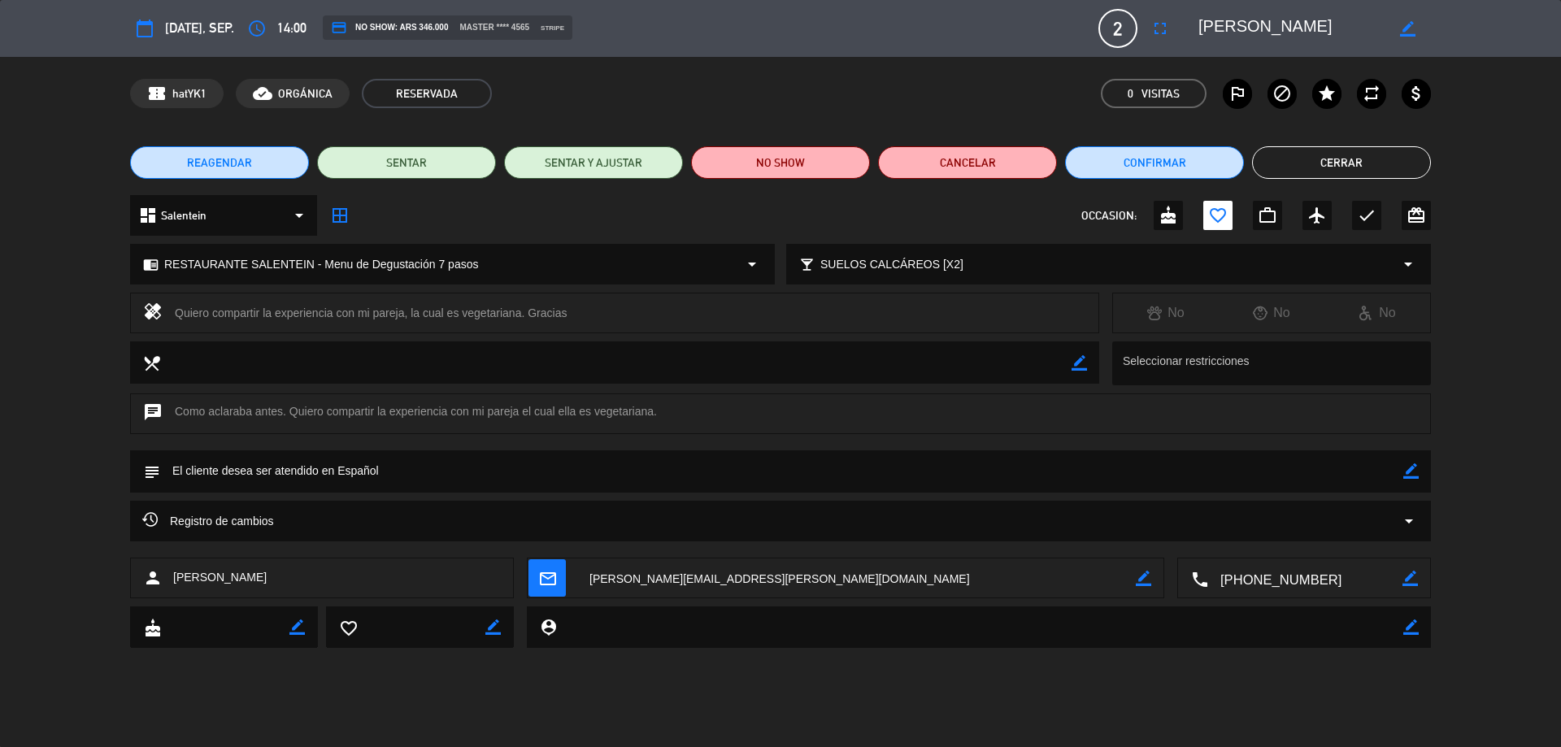
drag, startPoint x: 1317, startPoint y: 580, endPoint x: 1223, endPoint y: 585, distance: 93.6
click at [1223, 585] on textarea at bounding box center [1305, 578] width 194 height 41
click at [1311, 540] on span "Click para copiar" at bounding box center [1284, 538] width 85 height 17
click at [1348, 181] on div "REAGENDAR SENTAR SENTAR Y AJUSTAR NO SHOW Cancelar Confirmar Cerrar" at bounding box center [780, 162] width 1561 height 65
click at [1347, 165] on button "Cerrar" at bounding box center [1341, 162] width 179 height 33
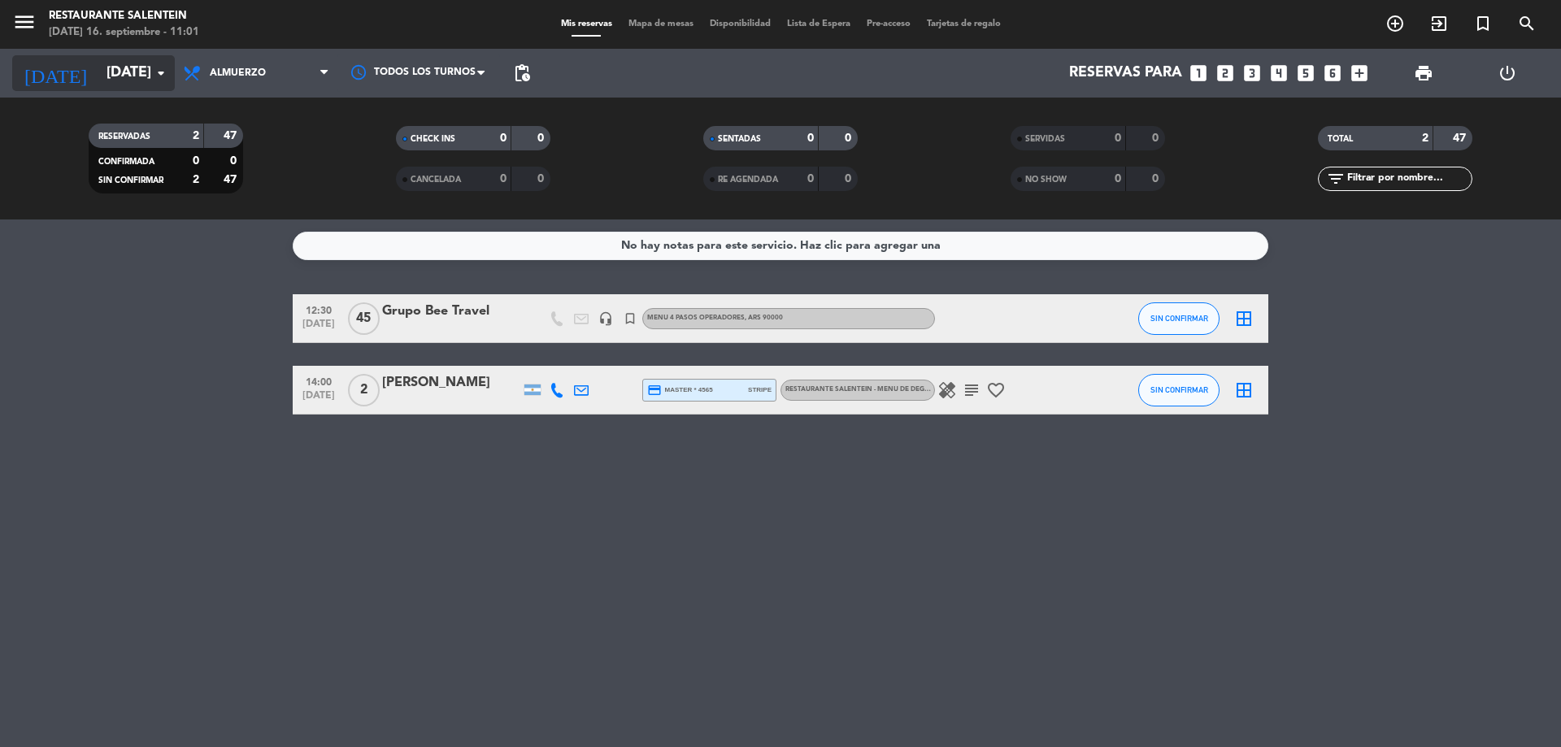
click at [115, 69] on input "[DATE]" at bounding box center [192, 73] width 189 height 33
